Goal: Information Seeking & Learning: Learn about a topic

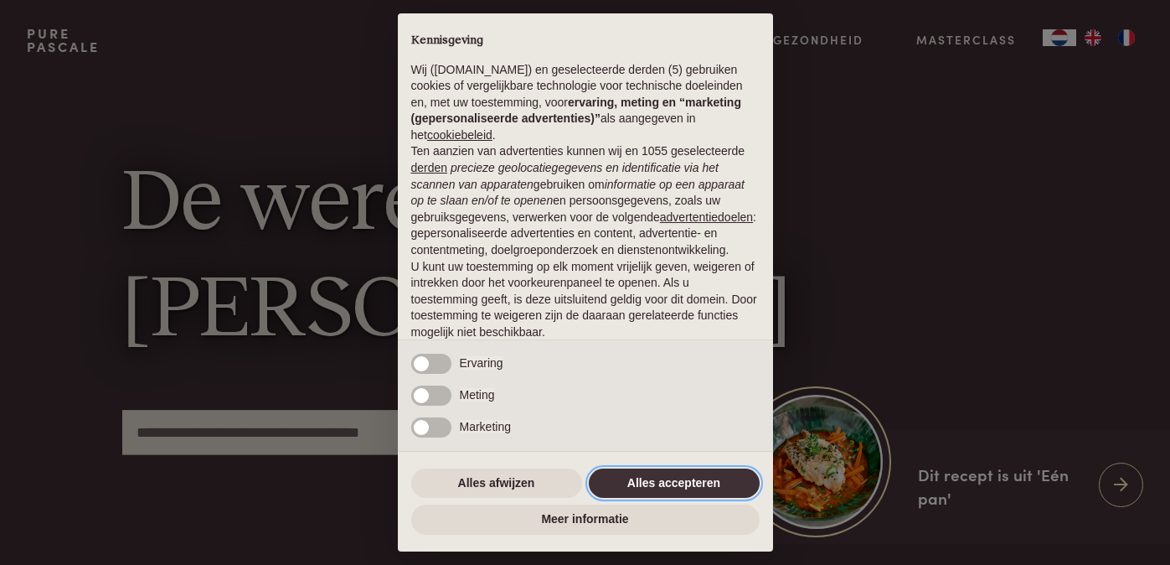
click at [671, 479] on button "Alles accepteren" at bounding box center [674, 483] width 171 height 30
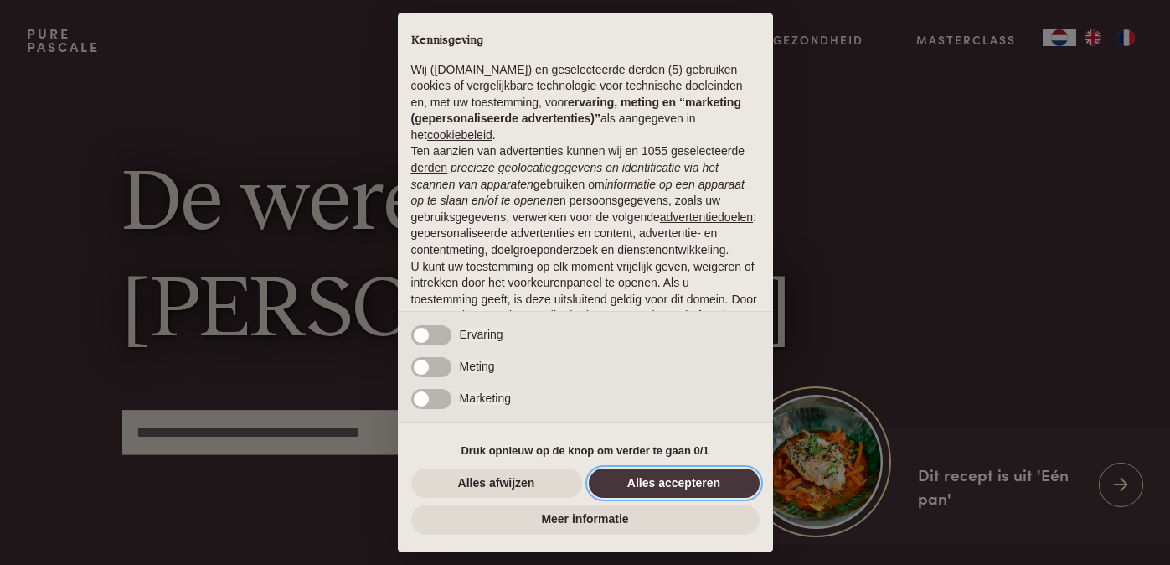
scroll to position [109, 0]
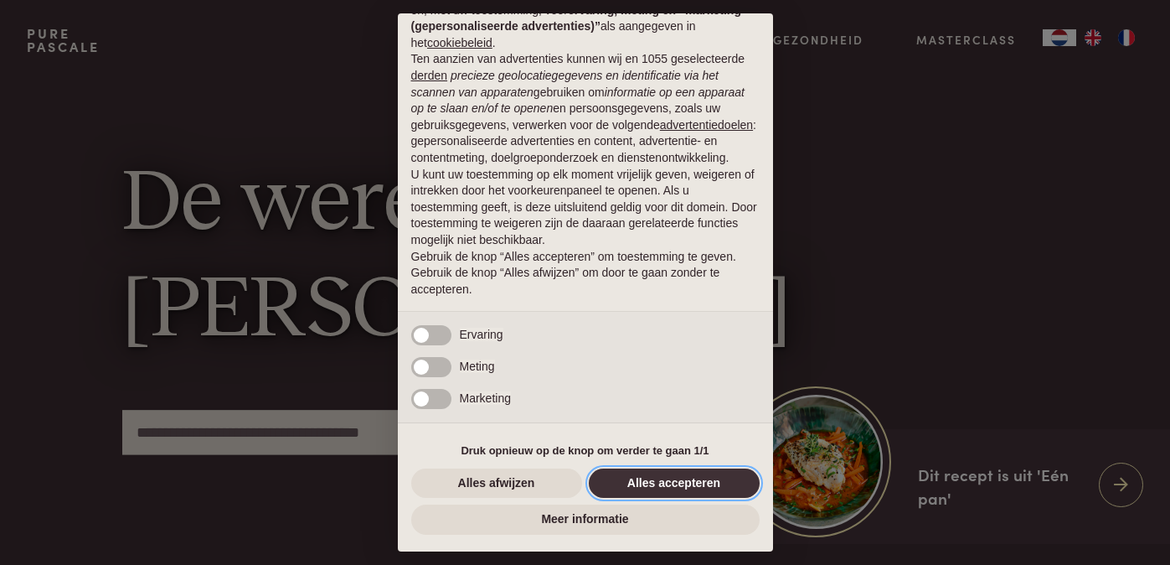
click at [667, 486] on button "Alles accepteren" at bounding box center [674, 483] width 171 height 30
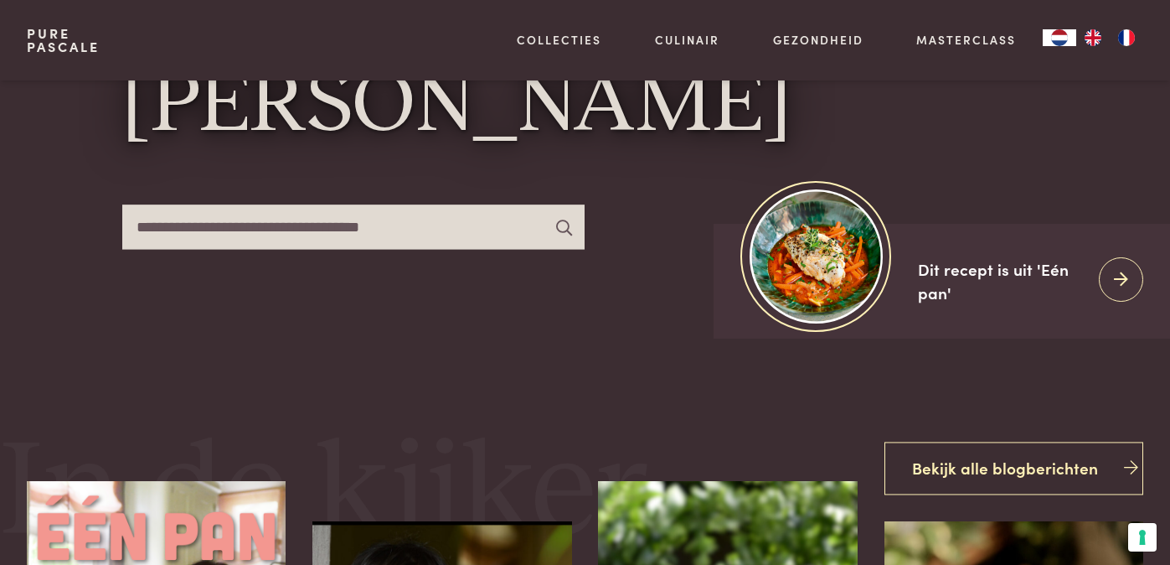
scroll to position [207, 0]
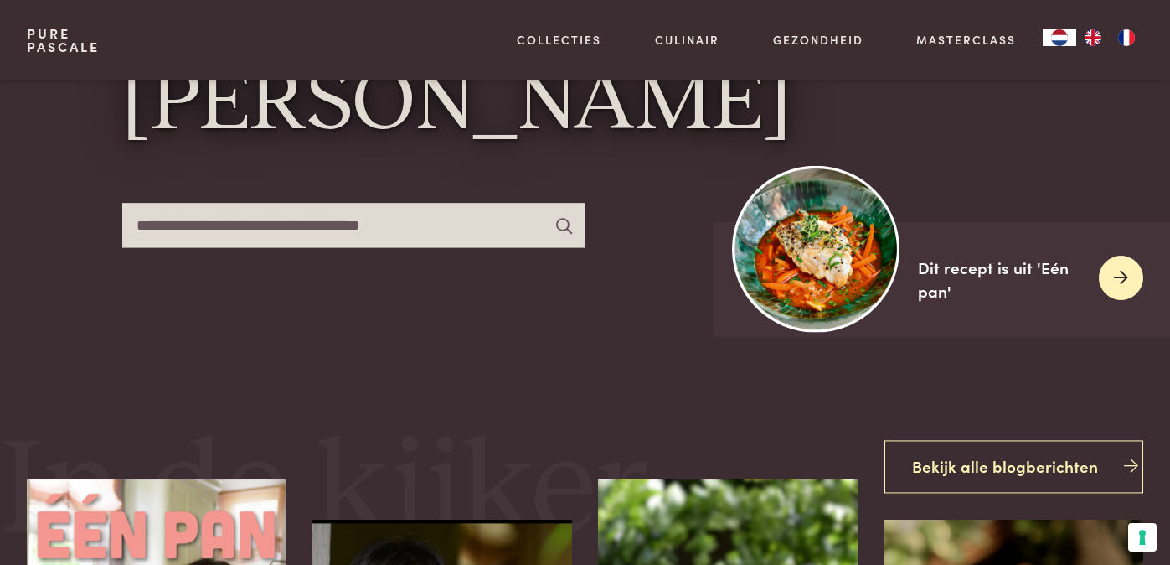
click at [1030, 270] on div "Dit recept is uit 'Eén pan'" at bounding box center [1002, 279] width 168 height 48
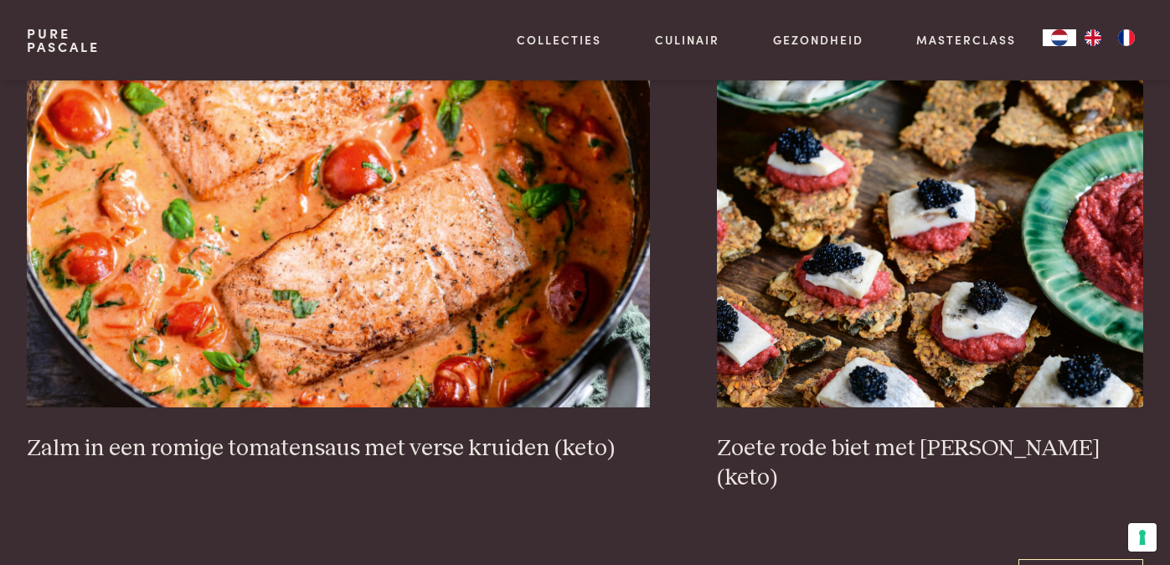
scroll to position [2822, 0]
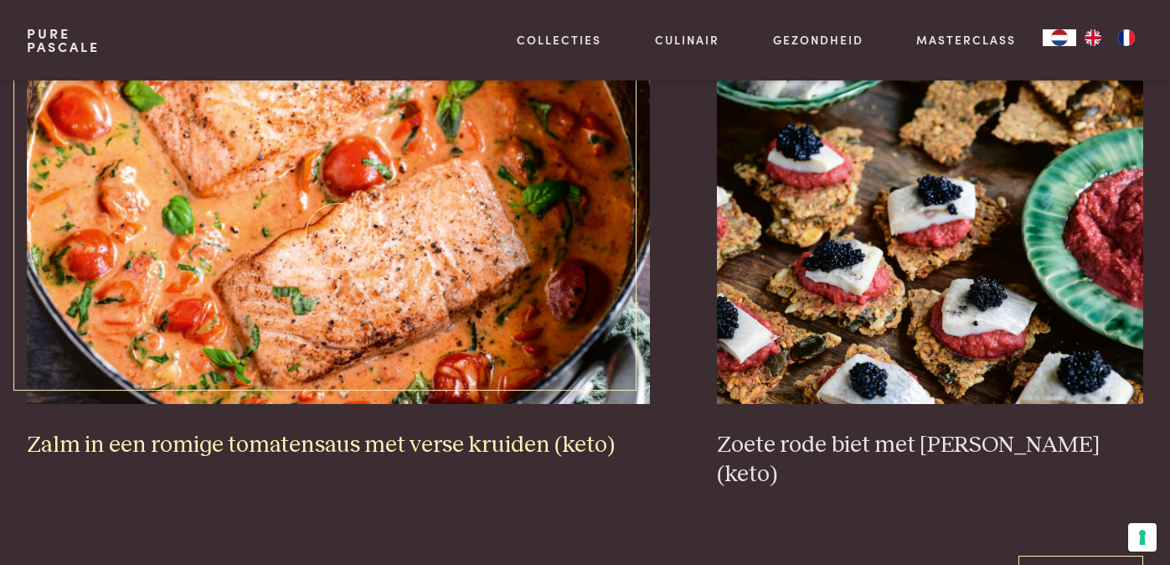
click at [316, 445] on h3 "Zalm in een romige tomatensaus met verse kruiden (keto)" at bounding box center [339, 445] width 624 height 29
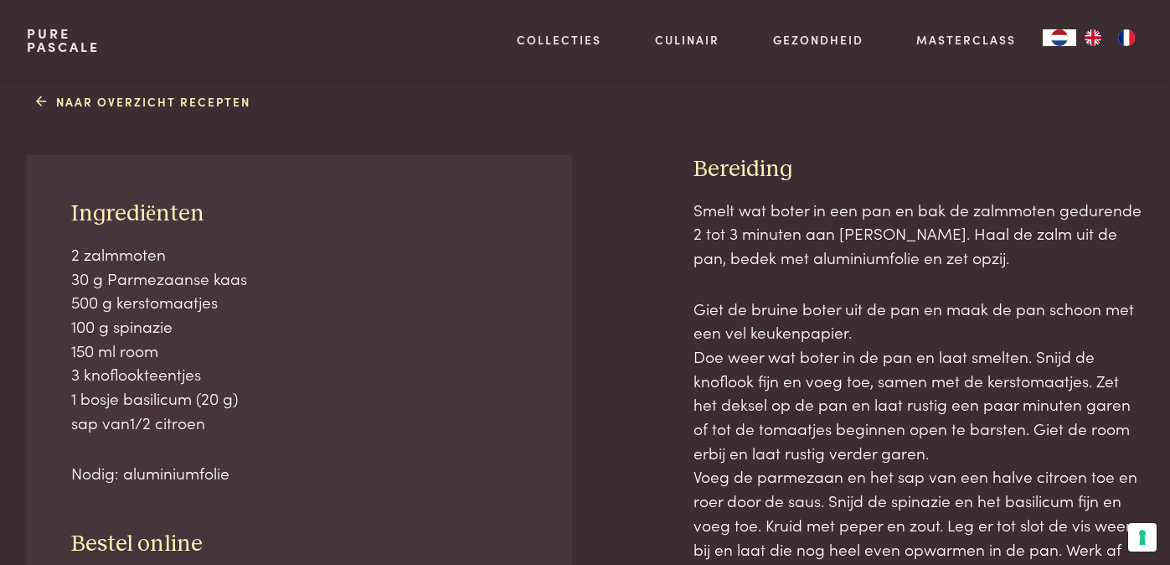
scroll to position [632, 0]
